Goal: Find specific page/section: Find specific page/section

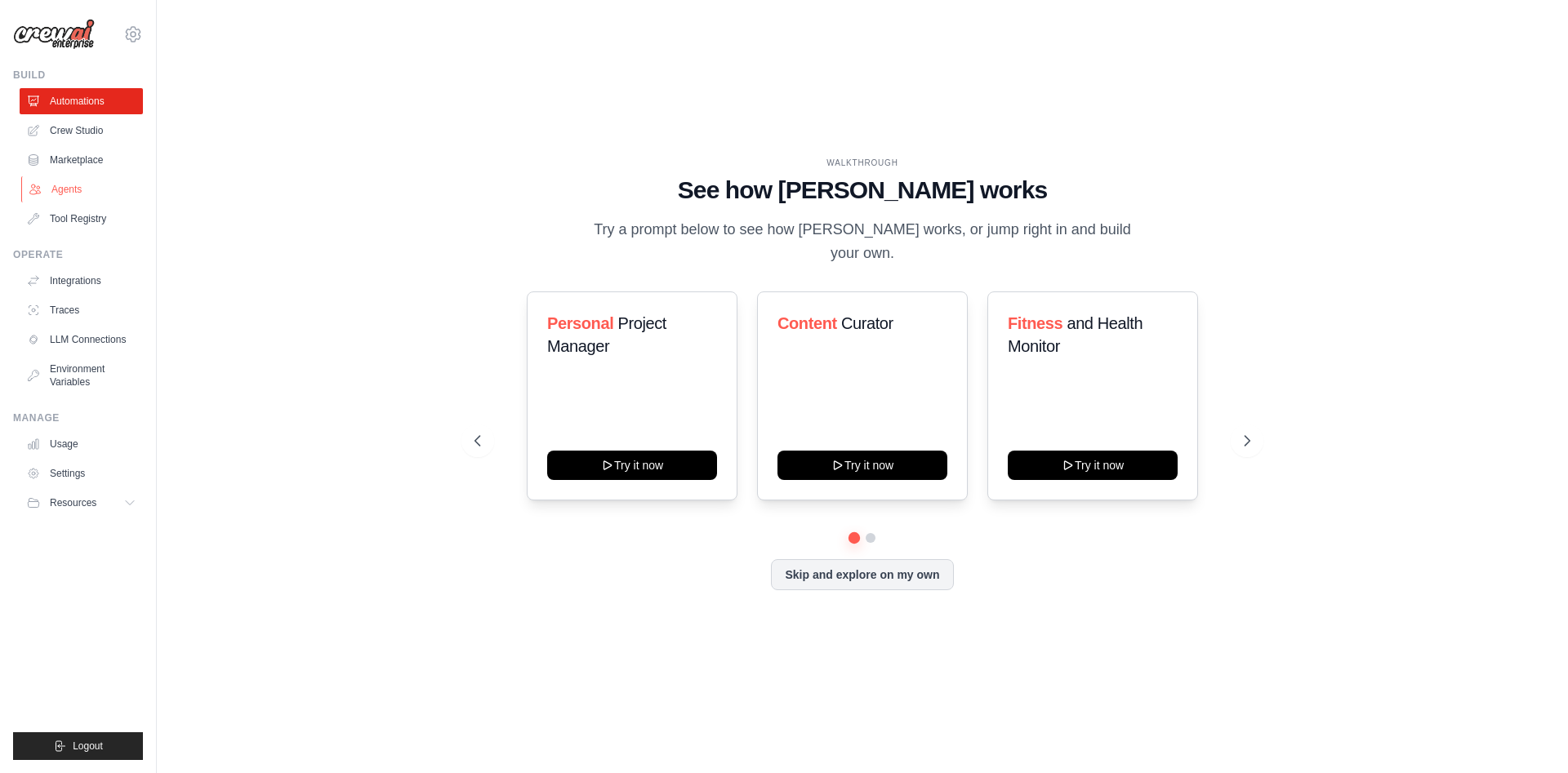
click at [126, 201] on link "Agents" at bounding box center [83, 189] width 123 height 26
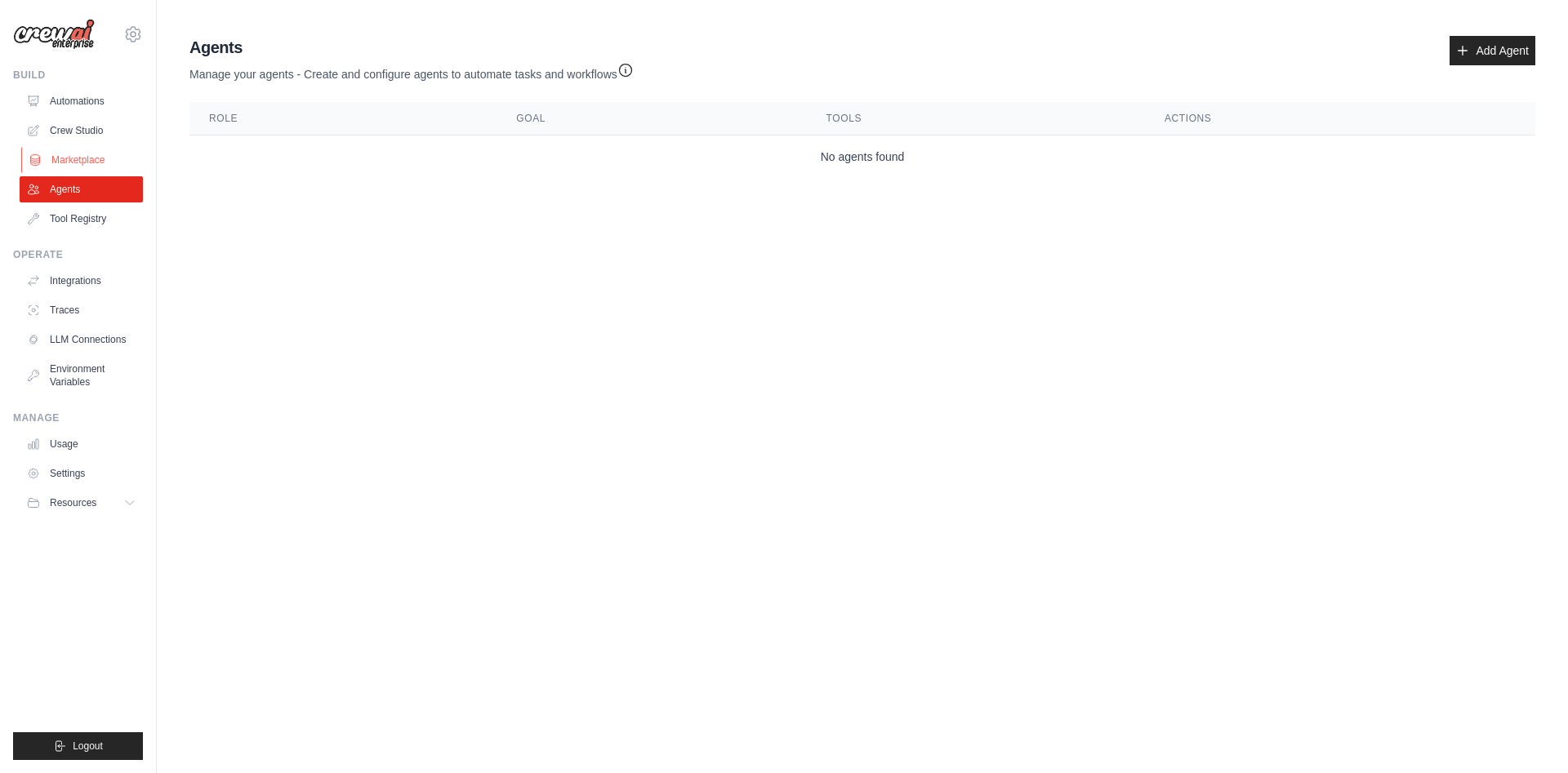
click at [114, 159] on link "Marketplace" at bounding box center [83, 159] width 123 height 26
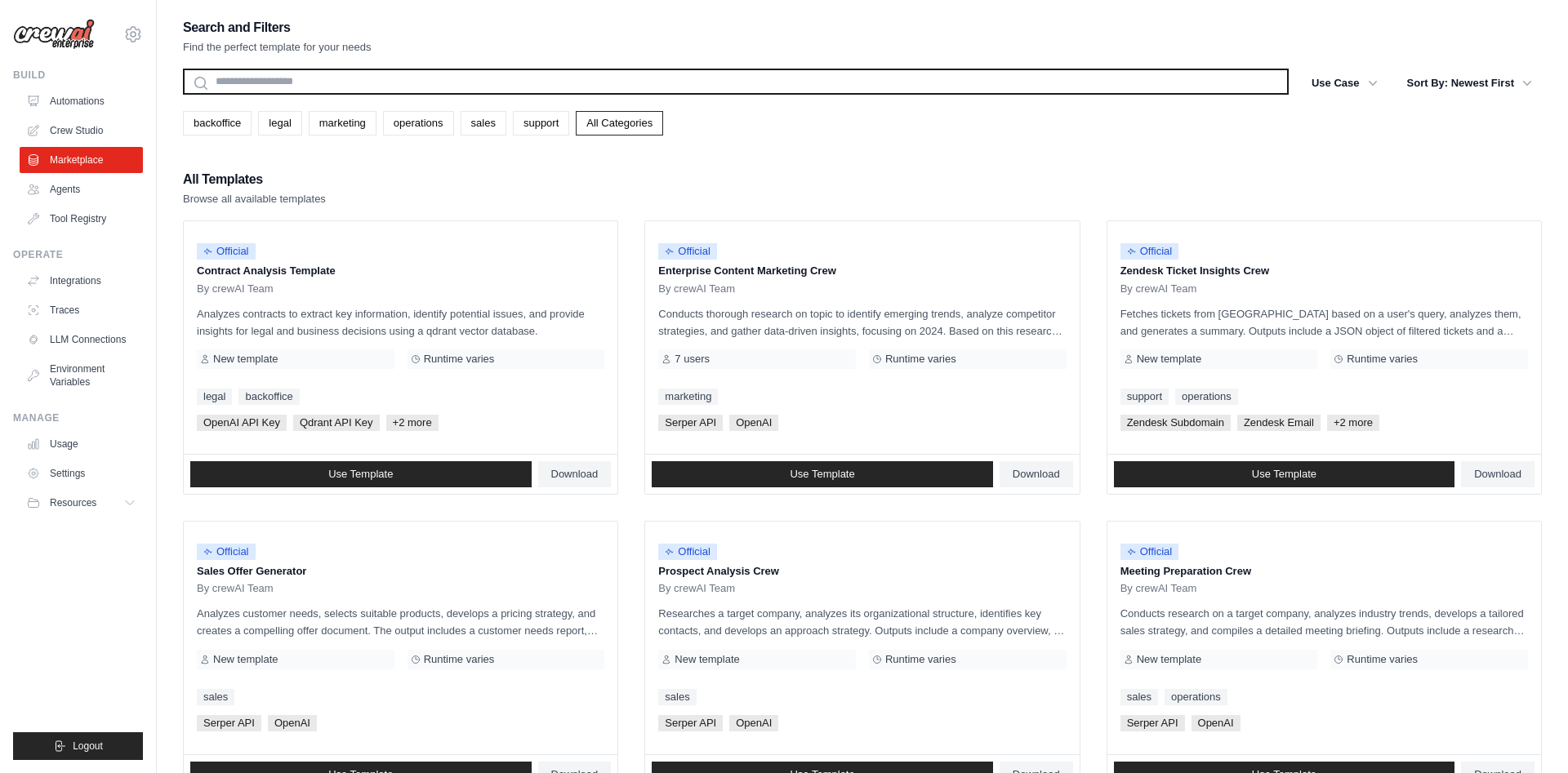
click at [424, 89] on input "text" at bounding box center [736, 81] width 1105 height 26
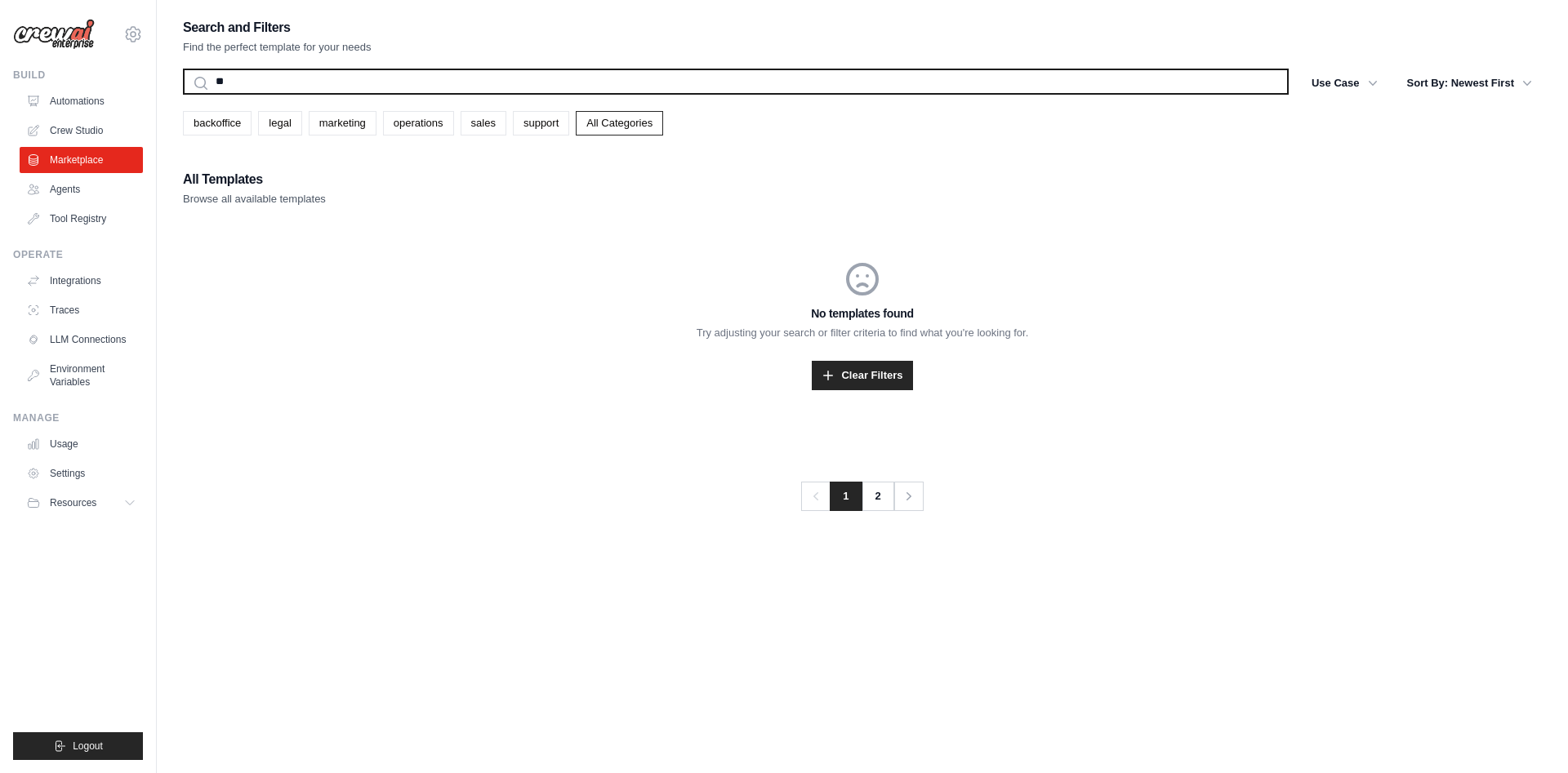
type input "*"
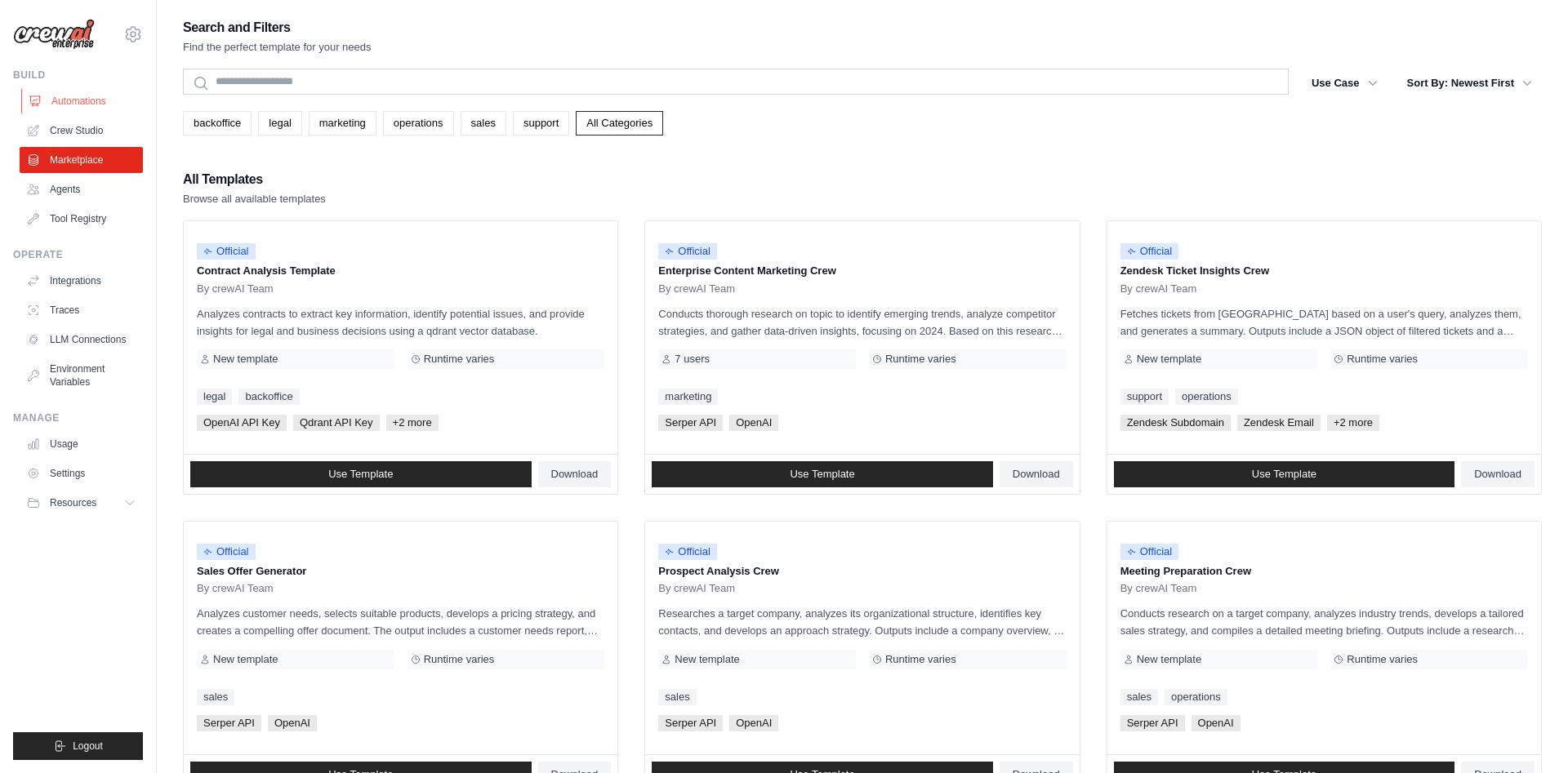
click at [99, 100] on link "Automations" at bounding box center [83, 100] width 123 height 26
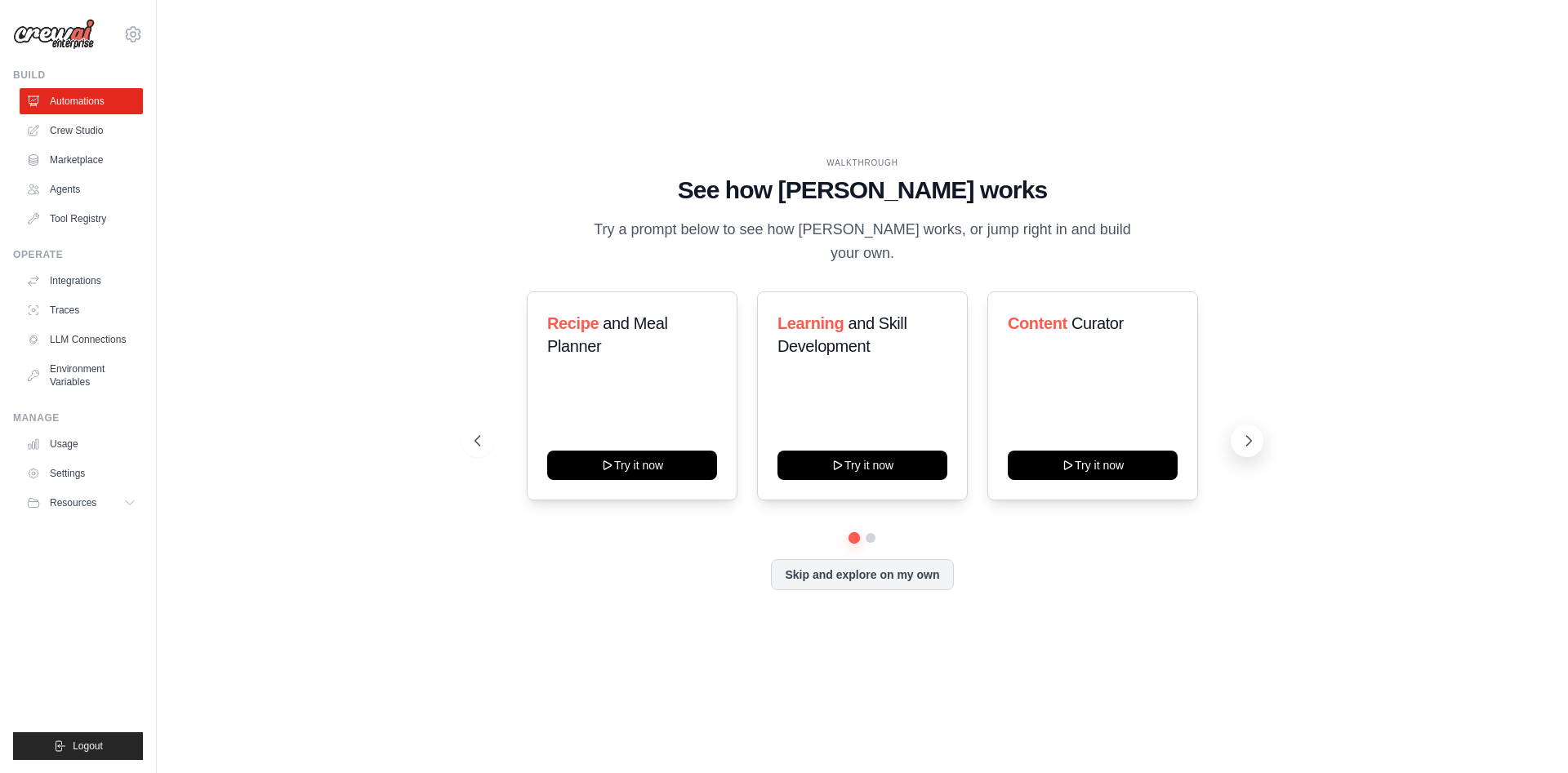
click at [1240, 430] on button at bounding box center [1246, 441] width 33 height 33
click at [1238, 428] on button at bounding box center [1246, 441] width 33 height 33
click at [812, 570] on button "Skip and explore on my own" at bounding box center [862, 573] width 182 height 31
